Goal: Task Accomplishment & Management: Manage account settings

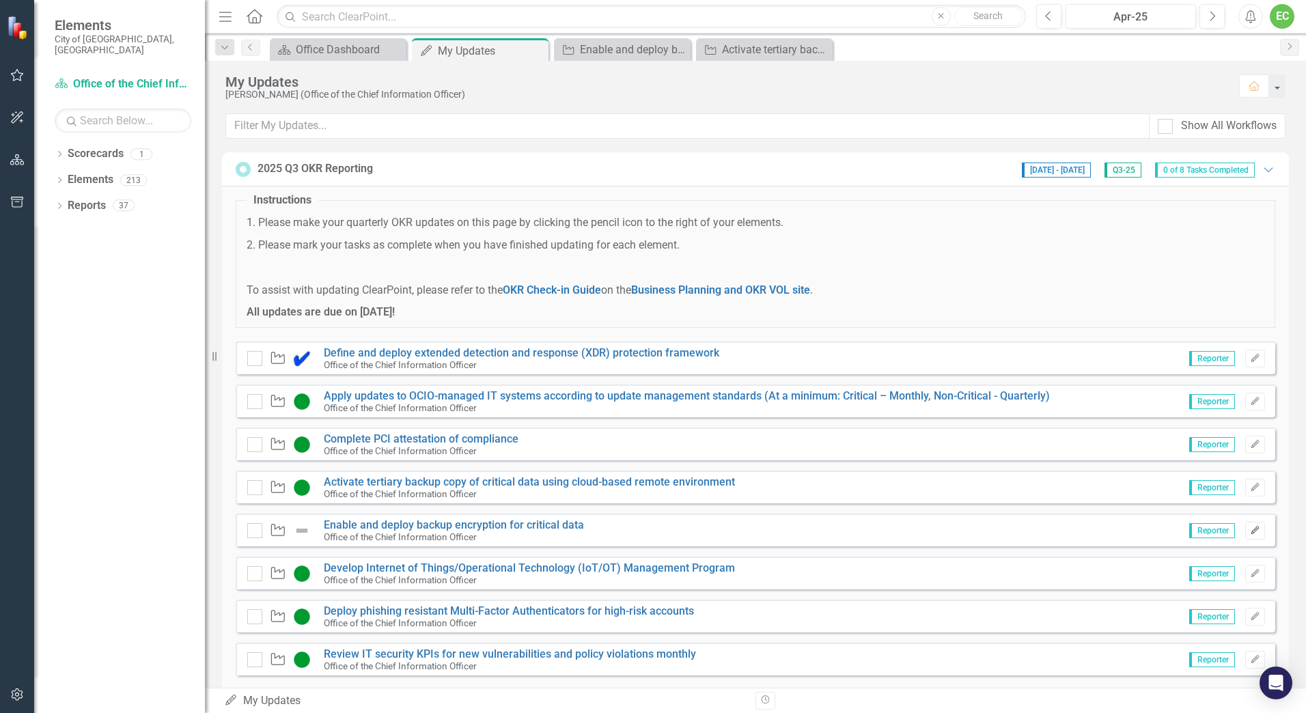
click at [1250, 533] on icon "Edit" at bounding box center [1255, 531] width 10 height 8
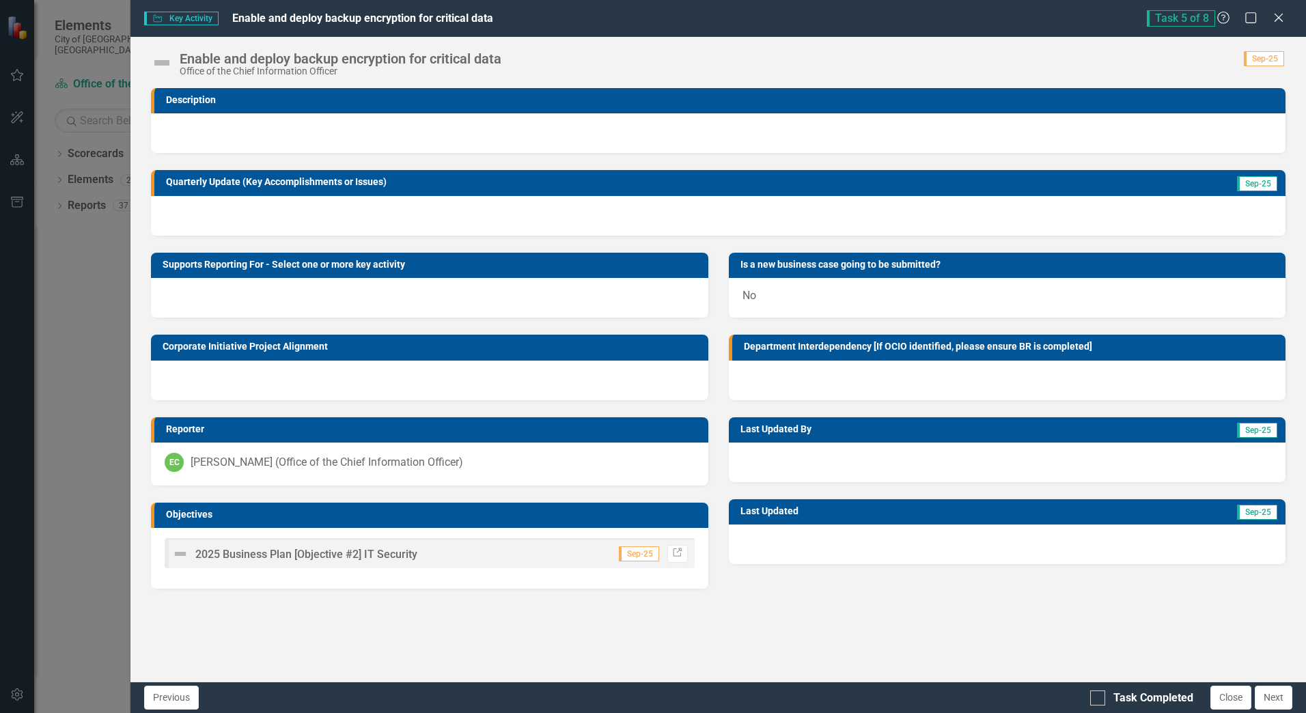
click at [319, 212] on div at bounding box center [718, 216] width 1134 height 40
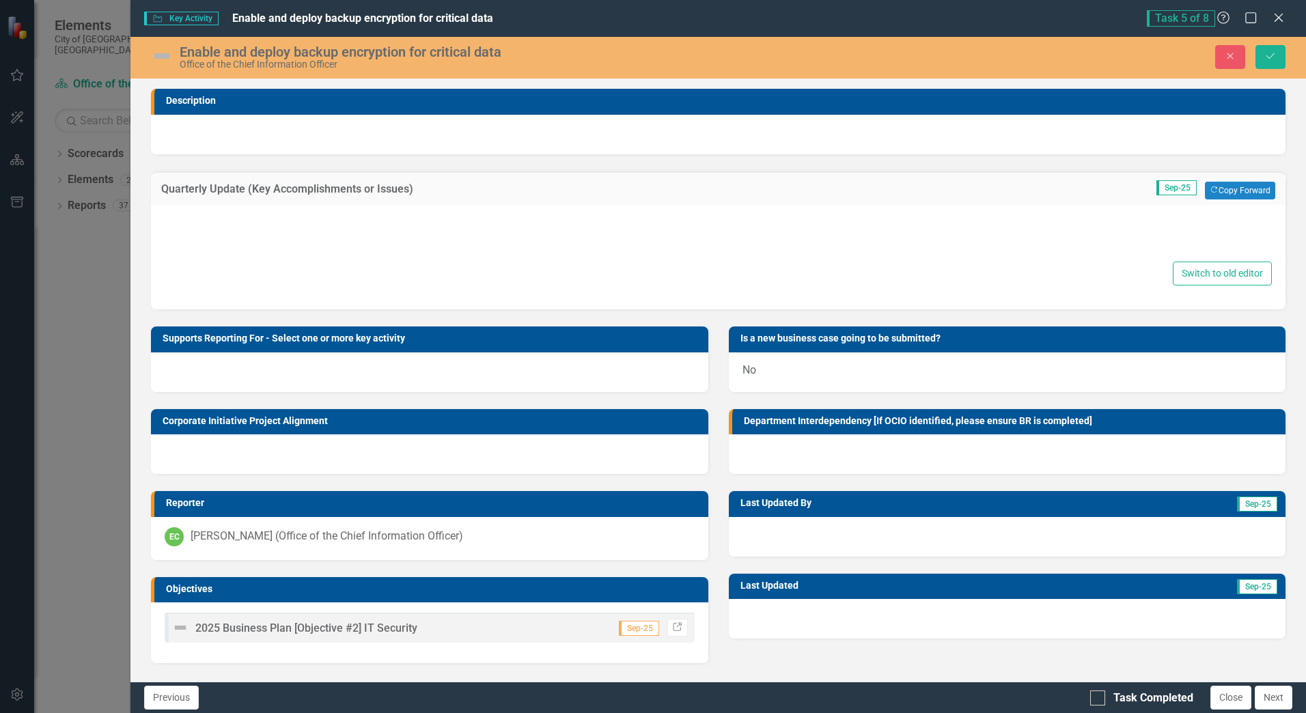
click at [308, 231] on div at bounding box center [718, 237] width 1107 height 44
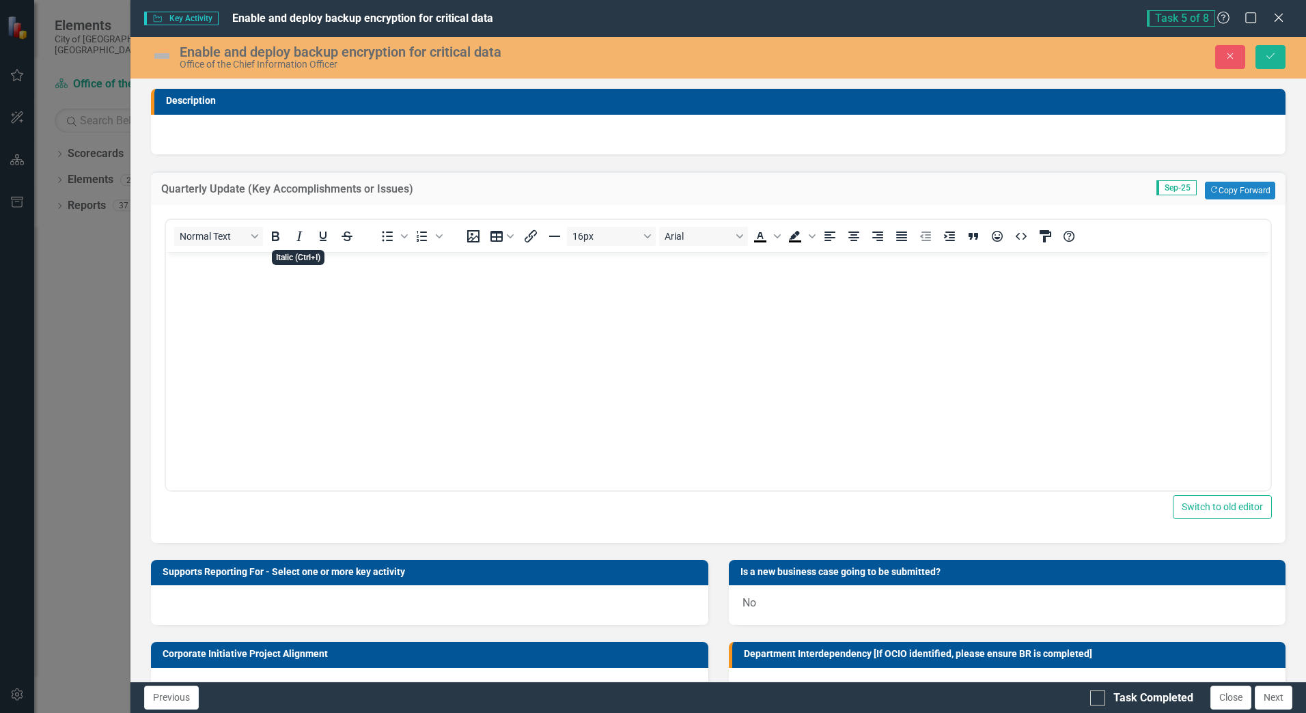
click at [305, 285] on body "Rich Text Area. Press ALT-0 for help." at bounding box center [718, 353] width 1104 height 205
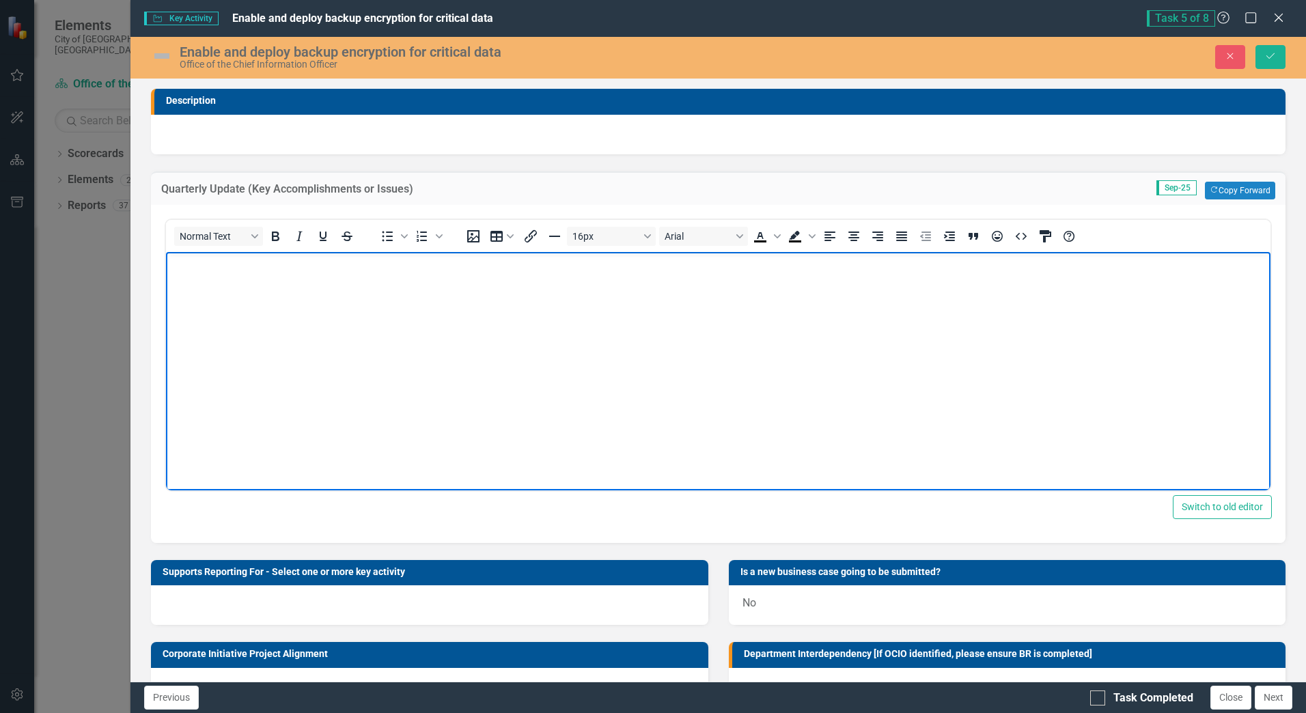
click at [360, 302] on body "Rich Text Area. Press ALT-0 for help." at bounding box center [718, 353] width 1104 height 205
drag, startPoint x: 833, startPoint y: 258, endPoint x: 537, endPoint y: 262, distance: 295.7
click at [537, 262] on p "Backup encryption has been enabled for VM loads and the team is currently in th…" at bounding box center [717, 263] width 1097 height 16
click at [152, 53] on img at bounding box center [162, 56] width 22 height 22
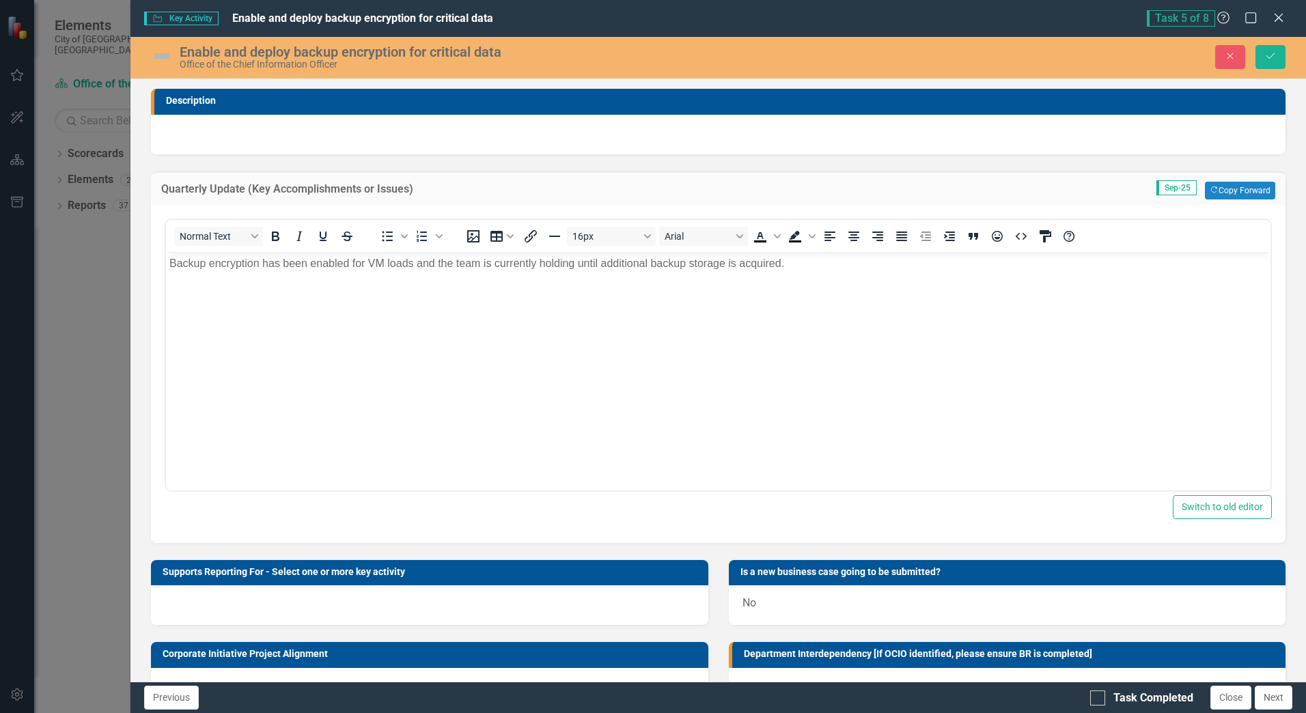
click at [154, 53] on img at bounding box center [162, 56] width 22 height 22
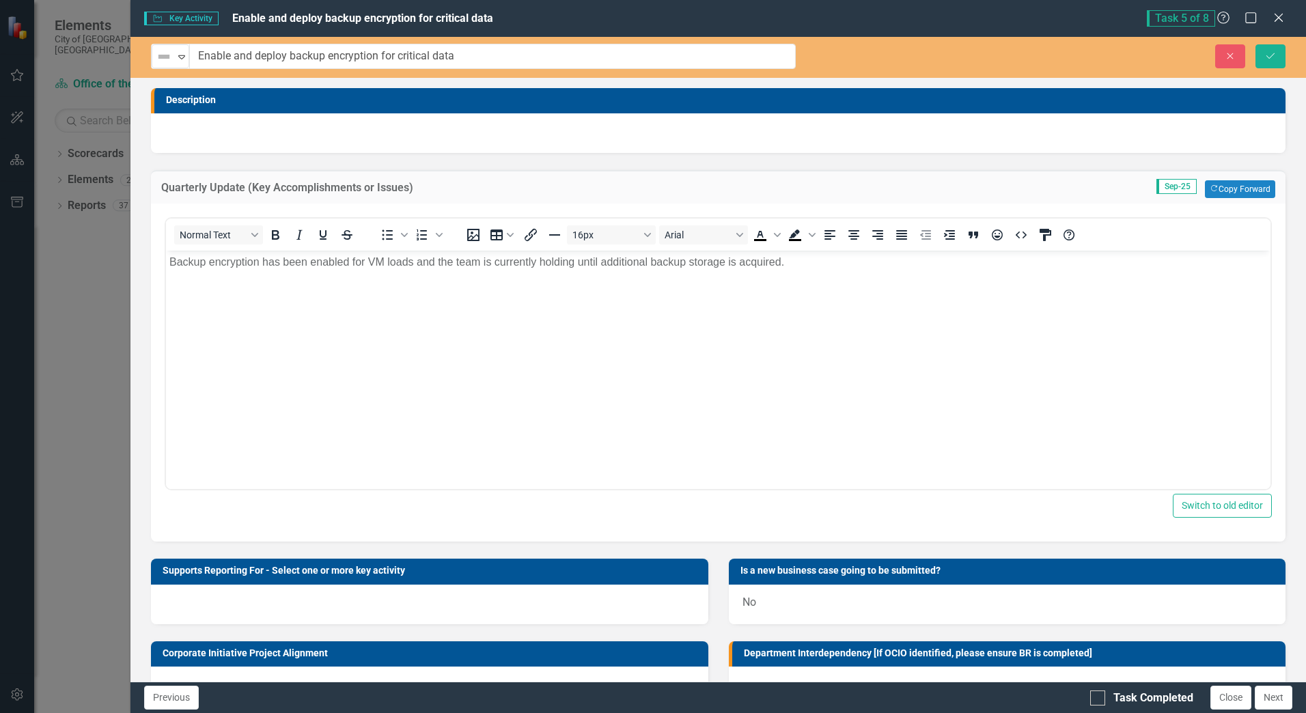
click at [154, 53] on div "Not Defined" at bounding box center [164, 56] width 20 height 19
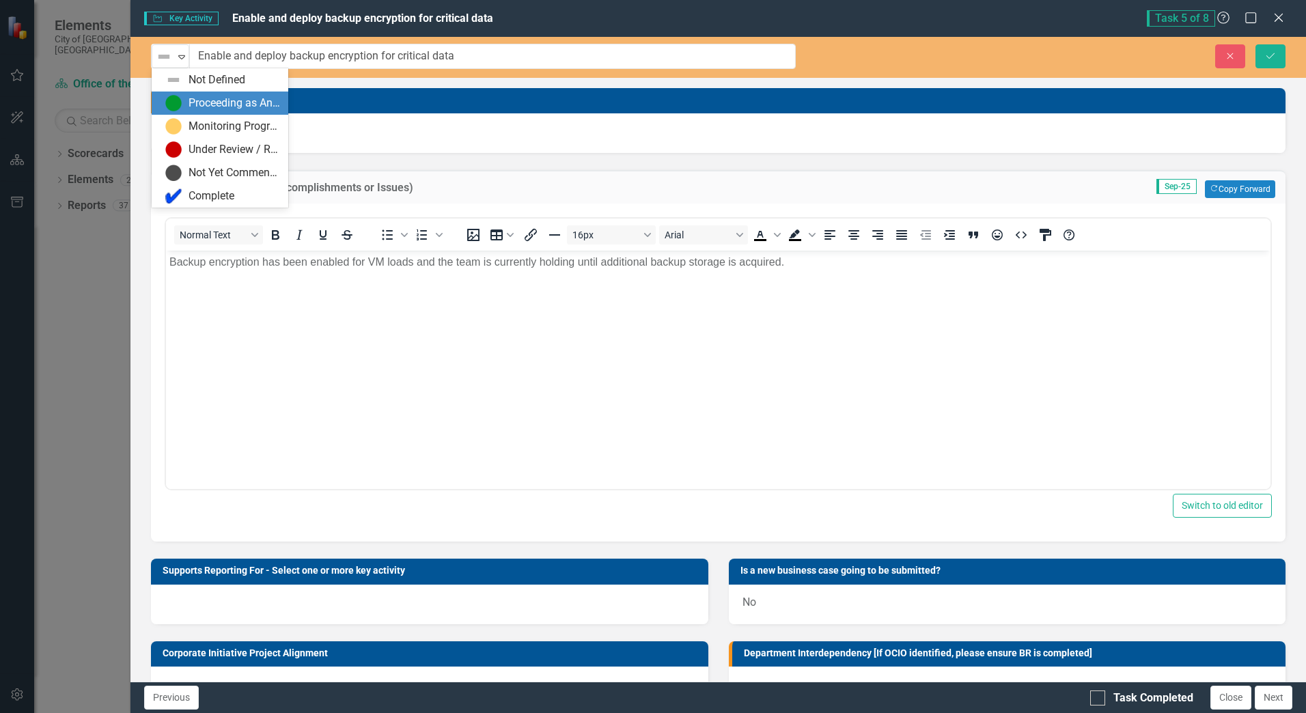
click at [186, 102] on div "Proceeding as Anticipated" at bounding box center [222, 103] width 115 height 16
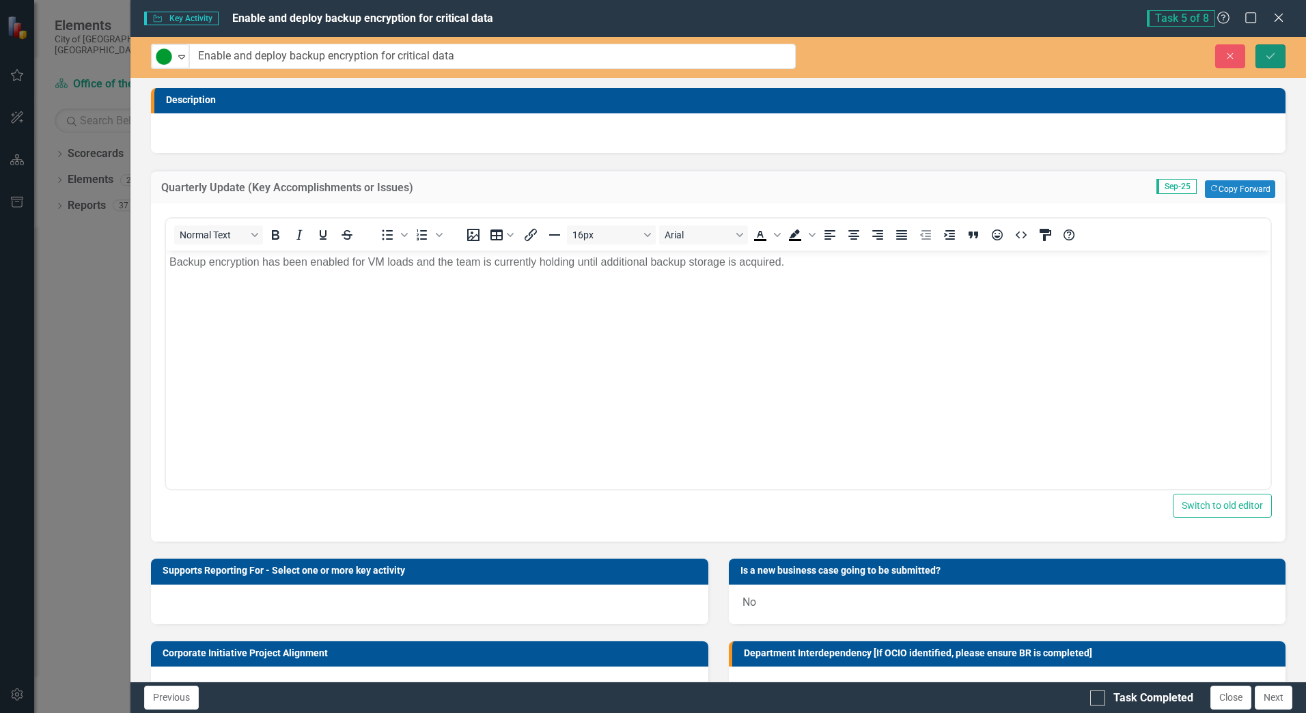
click at [1274, 59] on icon "Save" at bounding box center [1270, 56] width 12 height 10
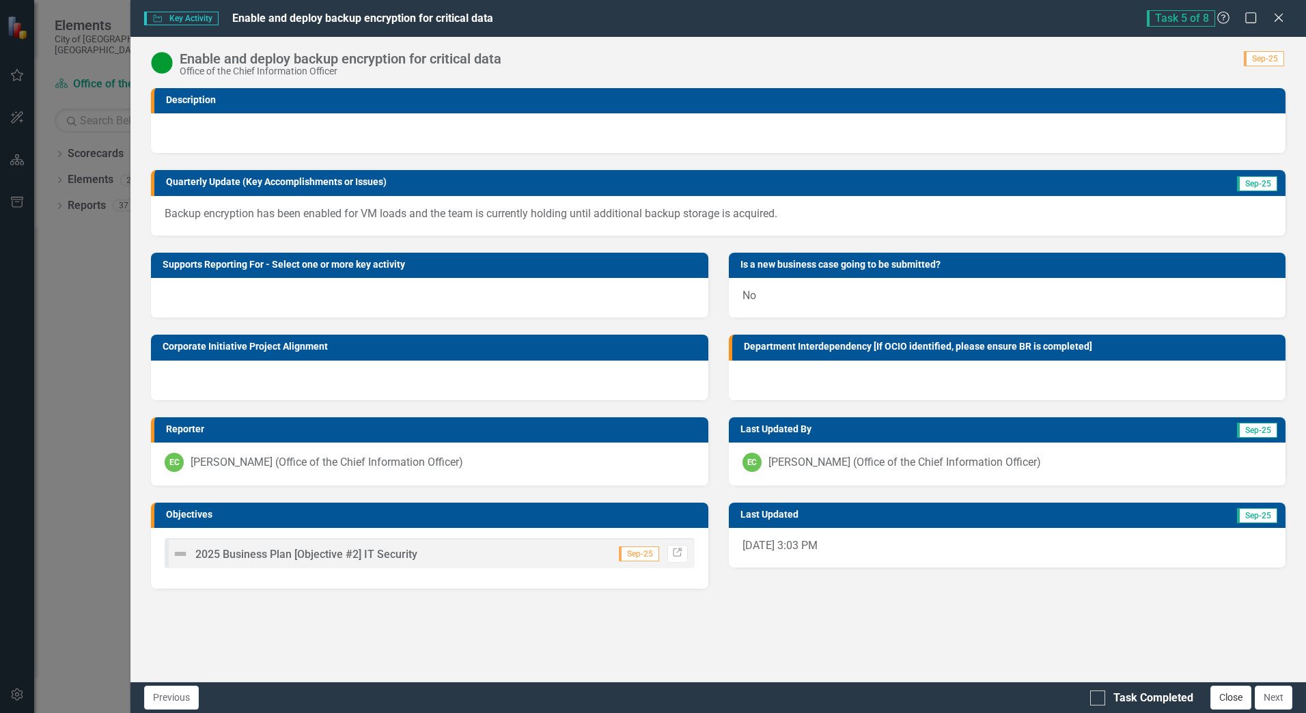
click at [1232, 702] on button "Close" at bounding box center [1230, 698] width 41 height 24
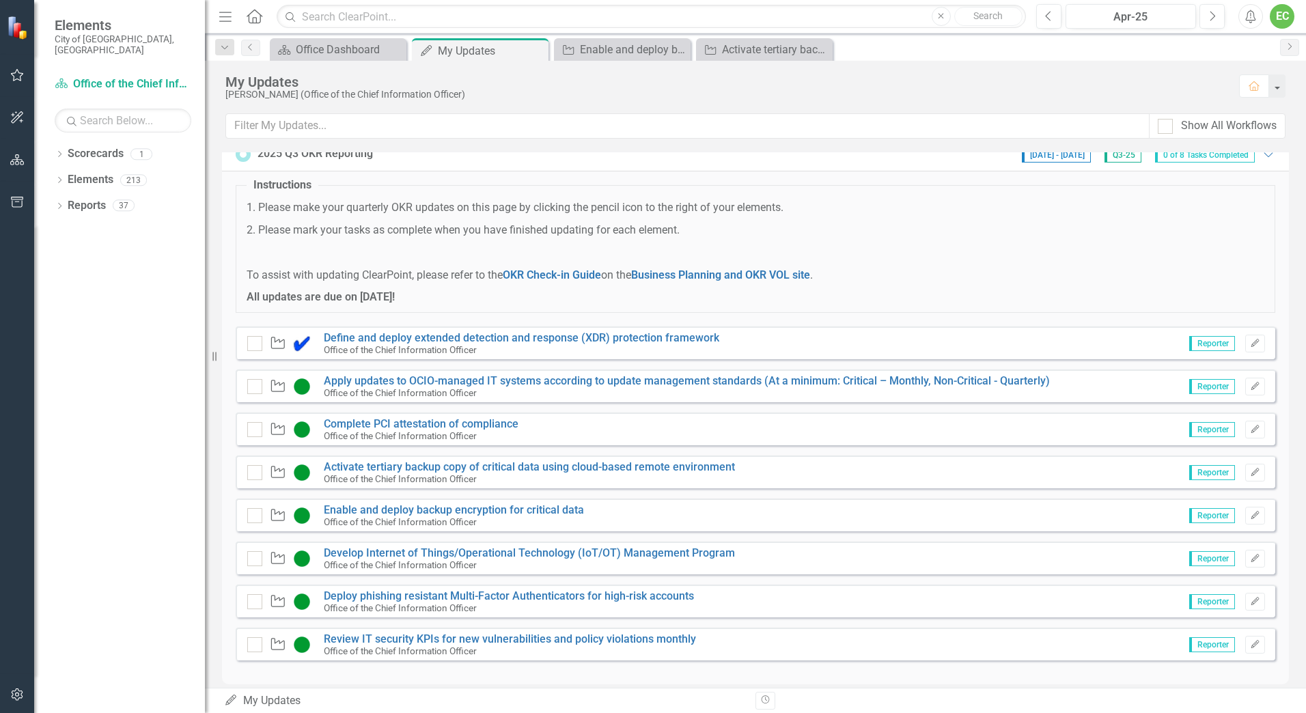
scroll to position [29, 0]
